Goal: Complete application form

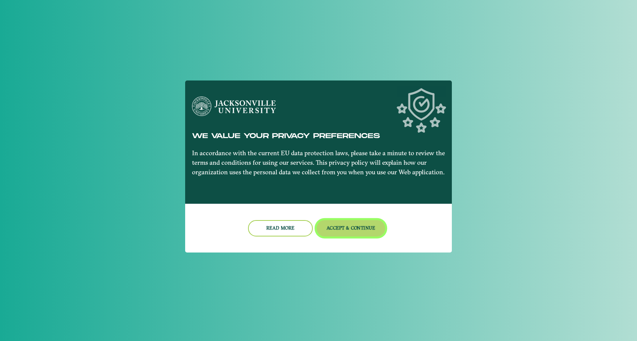
click at [355, 232] on button "Accept & Continue" at bounding box center [351, 228] width 69 height 16
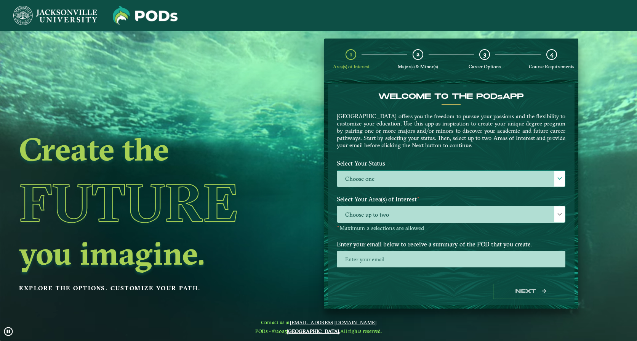
click at [420, 176] on label "Choose one" at bounding box center [451, 179] width 228 height 16
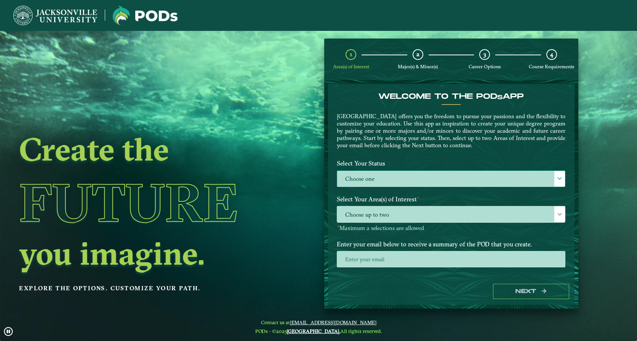
scroll to position [4, 35]
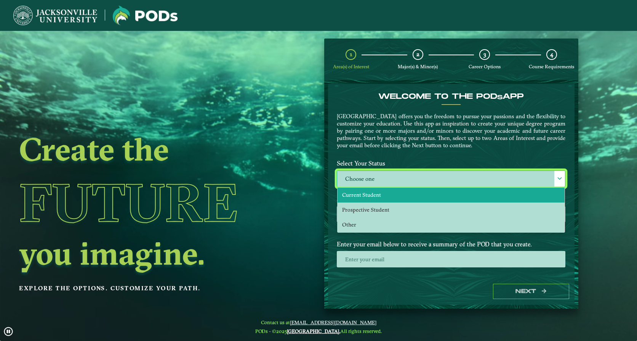
click at [386, 194] on li "Current Student" at bounding box center [451, 194] width 227 height 15
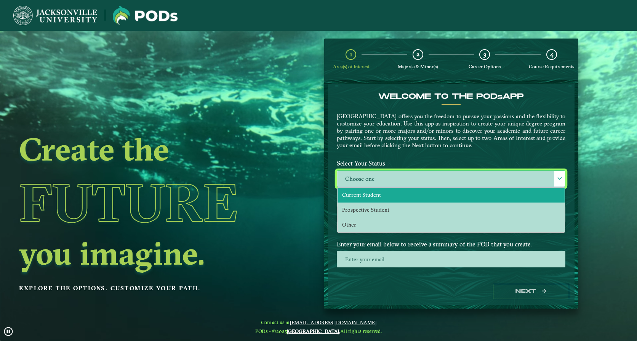
select select "[object Object]"
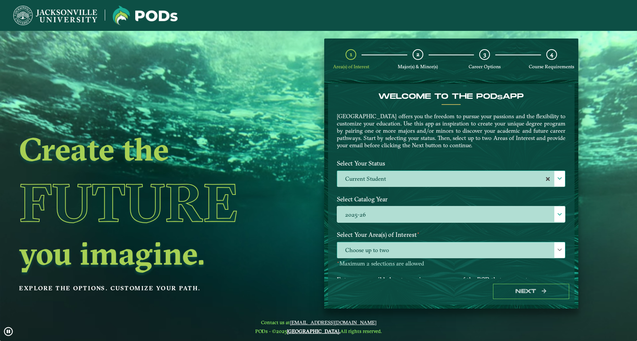
click at [444, 252] on span "Choose up to two" at bounding box center [451, 250] width 228 height 16
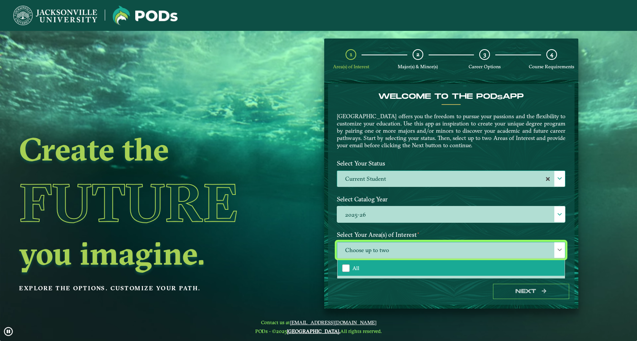
click at [380, 271] on li "All" at bounding box center [451, 268] width 227 height 16
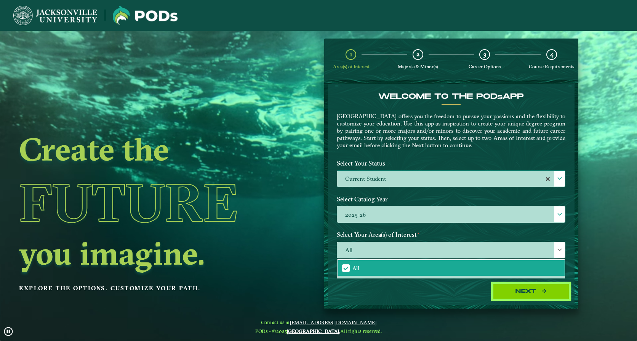
click at [543, 290] on icon "button" at bounding box center [544, 290] width 5 height 5
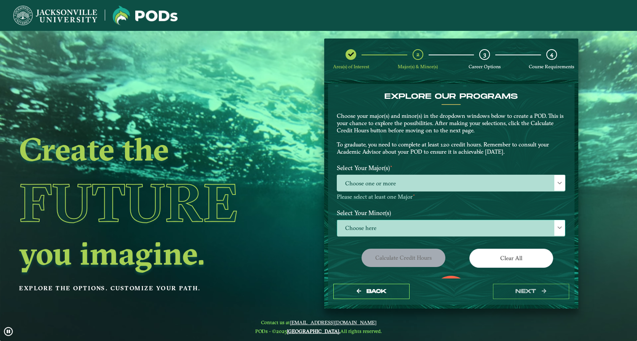
click at [444, 230] on span "Choose here" at bounding box center [451, 228] width 228 height 16
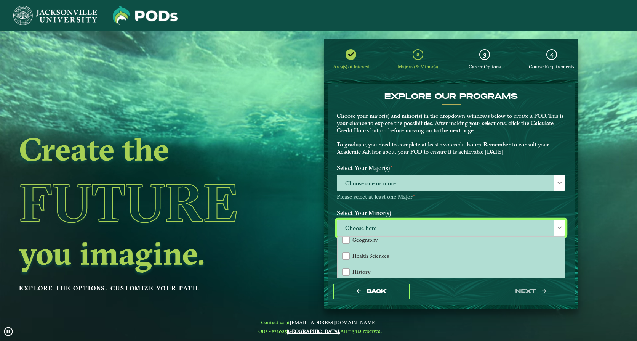
scroll to position [457, 0]
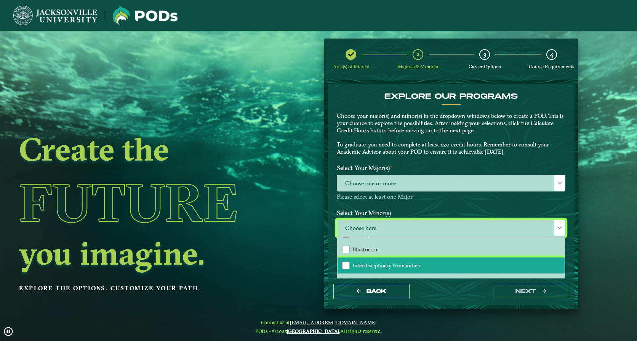
click at [414, 269] on li "Interdisciplinary Humanities" at bounding box center [451, 265] width 227 height 16
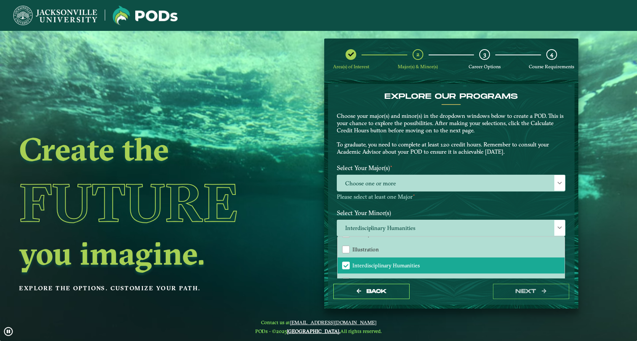
click at [459, 296] on div "Back next" at bounding box center [451, 291] width 247 height 26
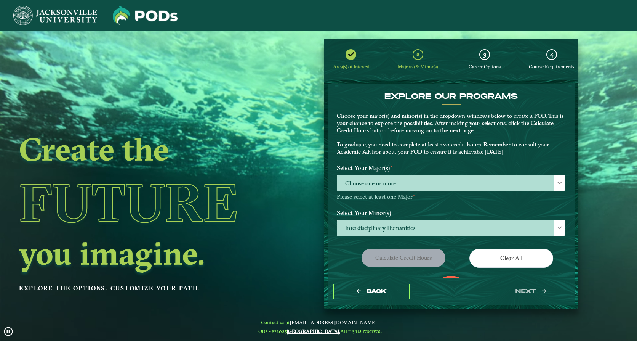
click at [431, 185] on span "Choose one or more" at bounding box center [451, 183] width 228 height 16
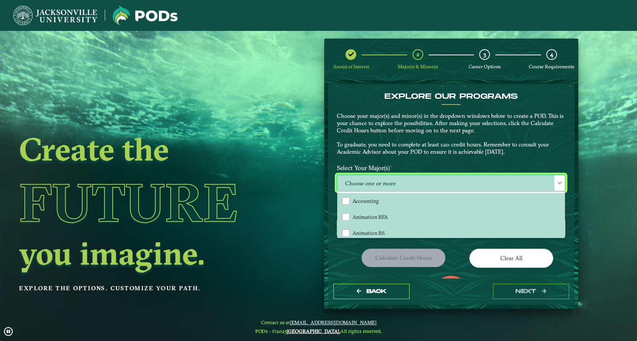
scroll to position [4, 35]
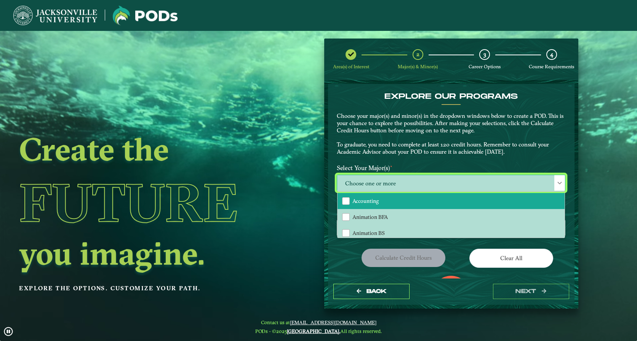
click at [399, 199] on li "Accounting" at bounding box center [451, 201] width 227 height 16
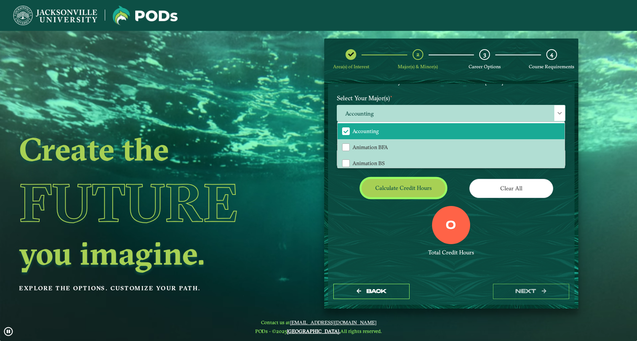
click at [407, 186] on button "Calculate credit hours" at bounding box center [404, 188] width 84 height 18
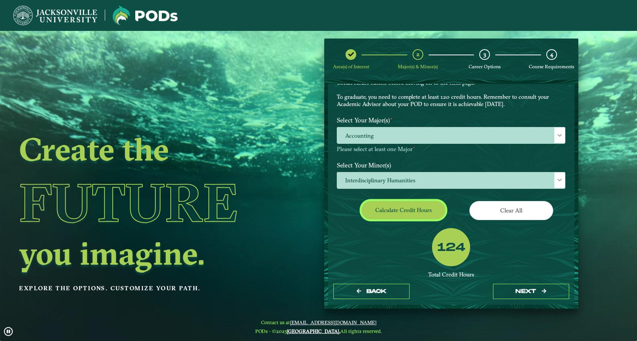
scroll to position [86, 0]
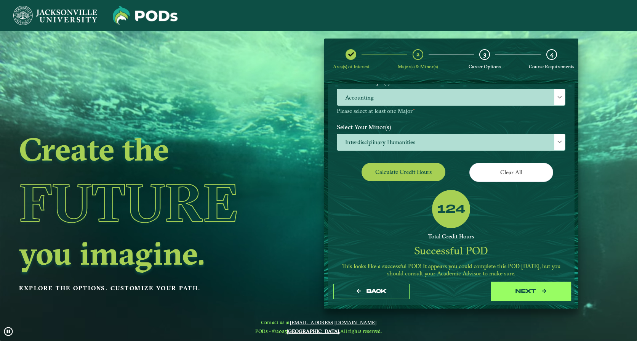
click at [536, 289] on button "next" at bounding box center [531, 291] width 76 height 16
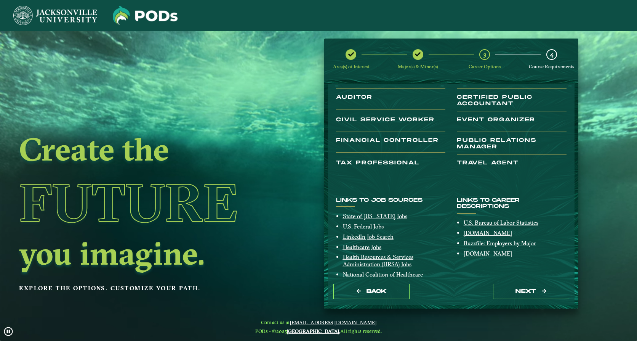
scroll to position [114, 0]
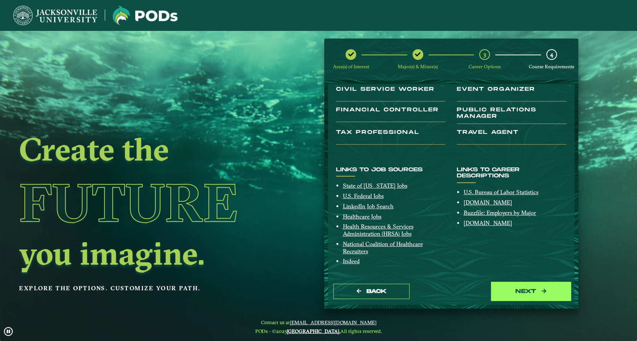
click at [523, 293] on button "next" at bounding box center [531, 291] width 76 height 16
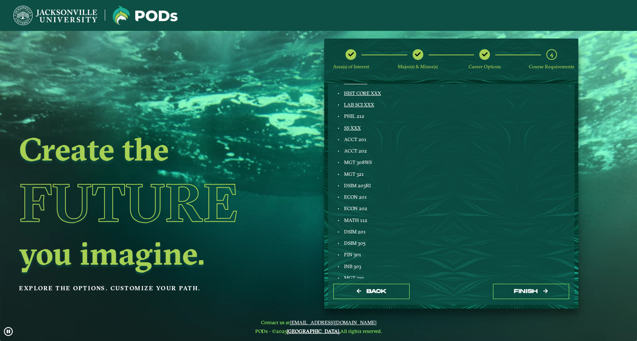
scroll to position [0, 0]
